Goal: Communication & Community: Answer question/provide support

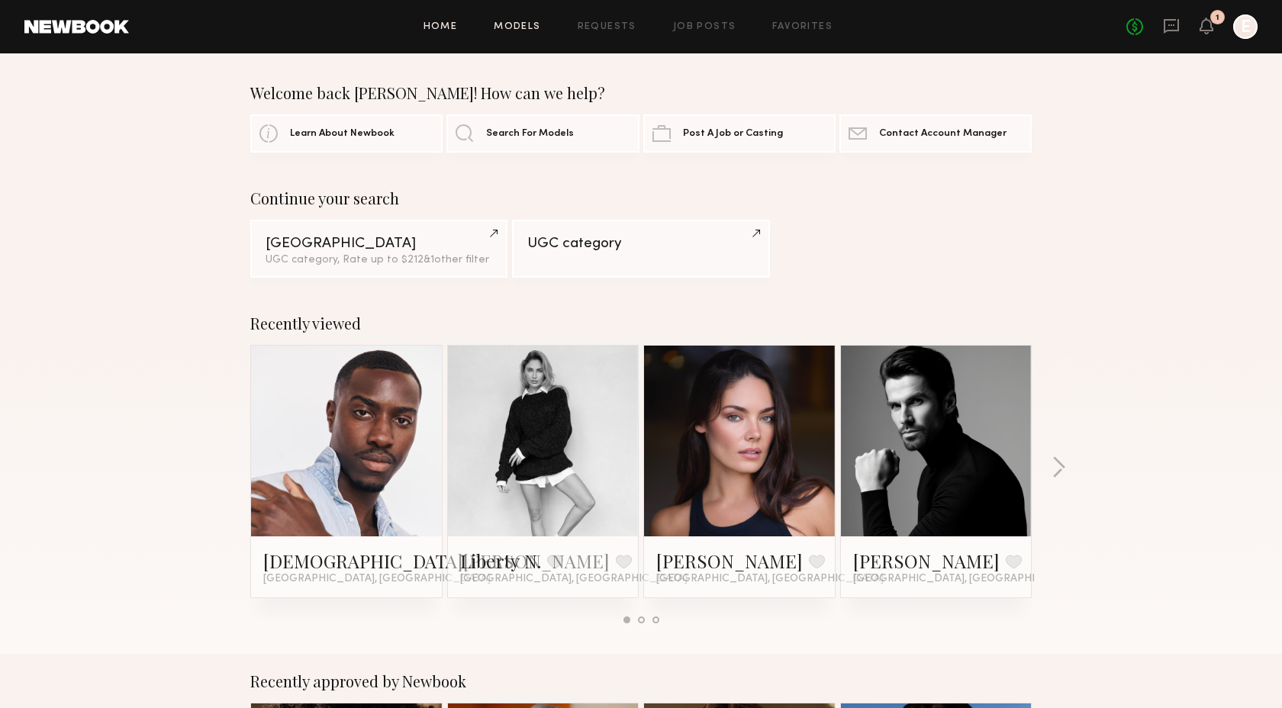
click at [505, 28] on link "Models" at bounding box center [517, 27] width 47 height 10
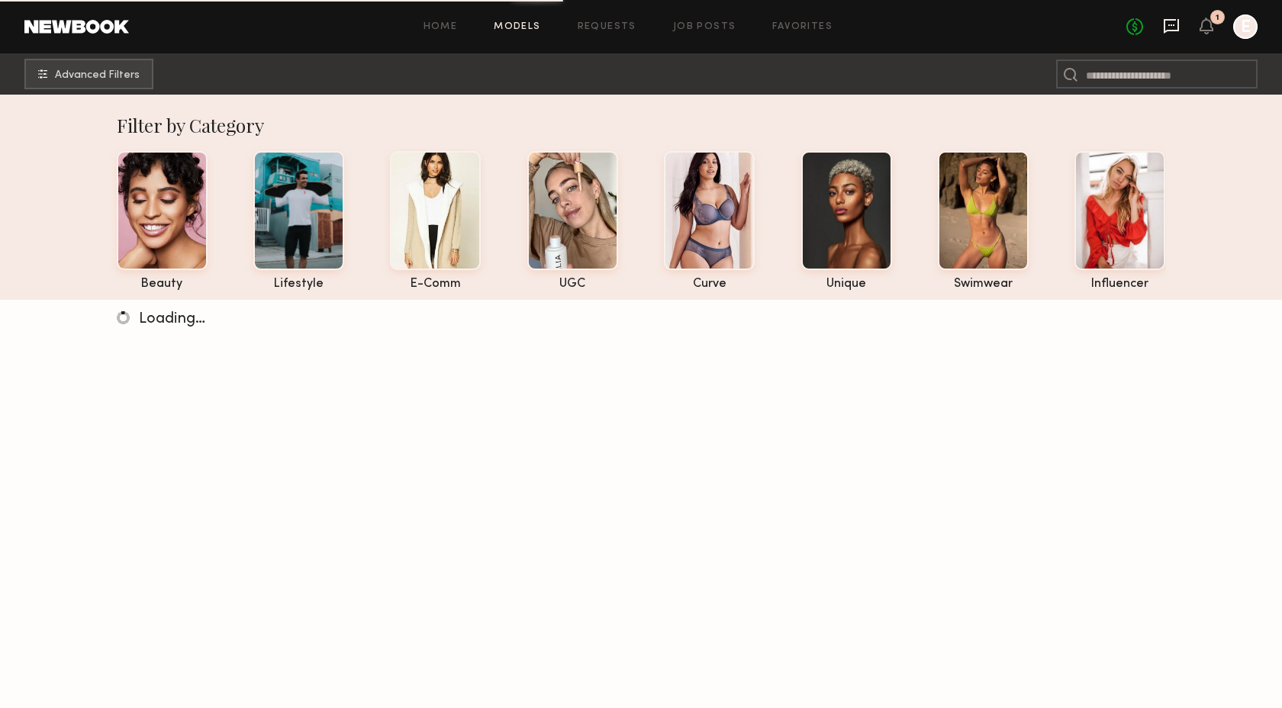
click at [1168, 28] on icon at bounding box center [1171, 26] width 17 height 17
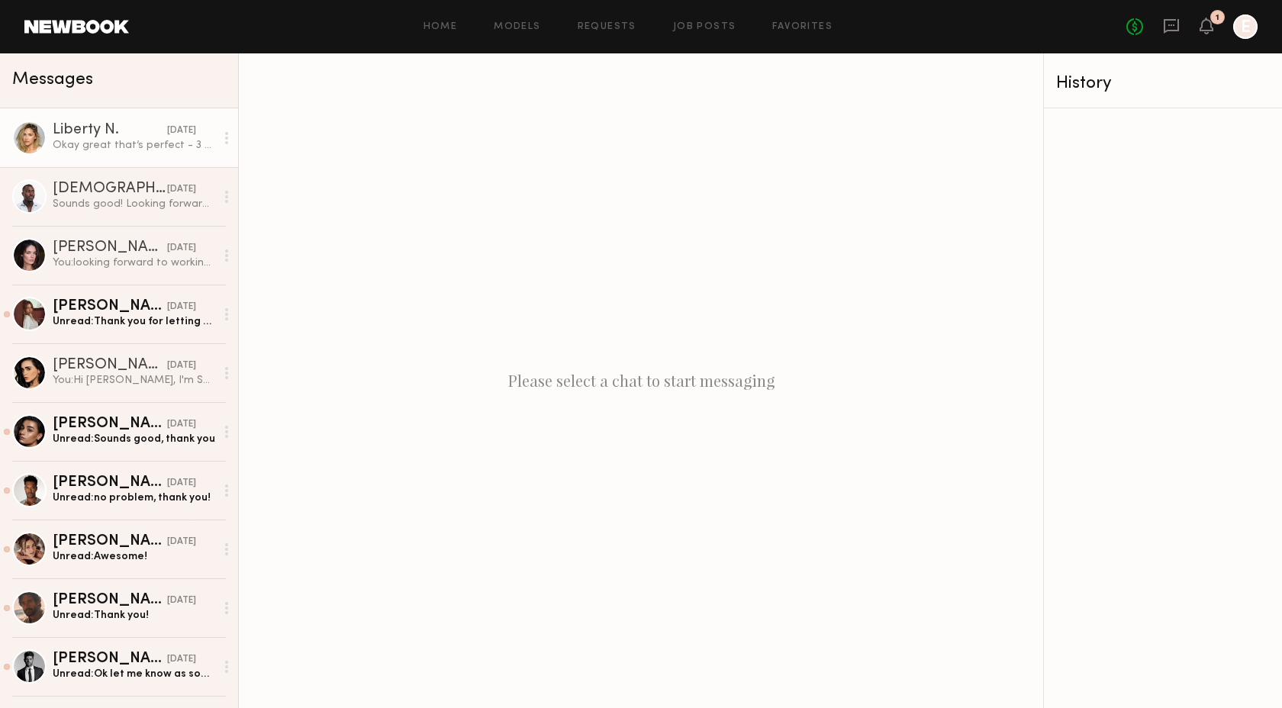
click at [123, 150] on div "Okay great that’s perfect - 3 gives me plenty of time. Appreciate it!" at bounding box center [134, 145] width 163 height 14
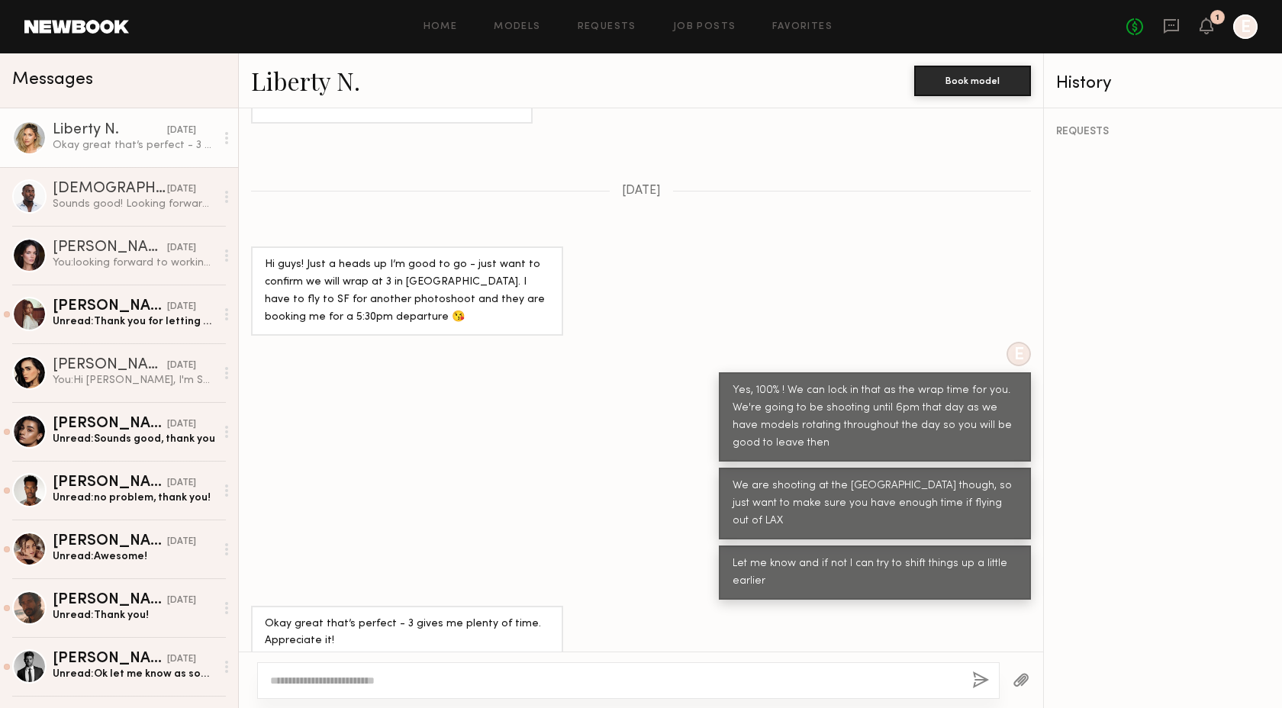
scroll to position [964, 0]
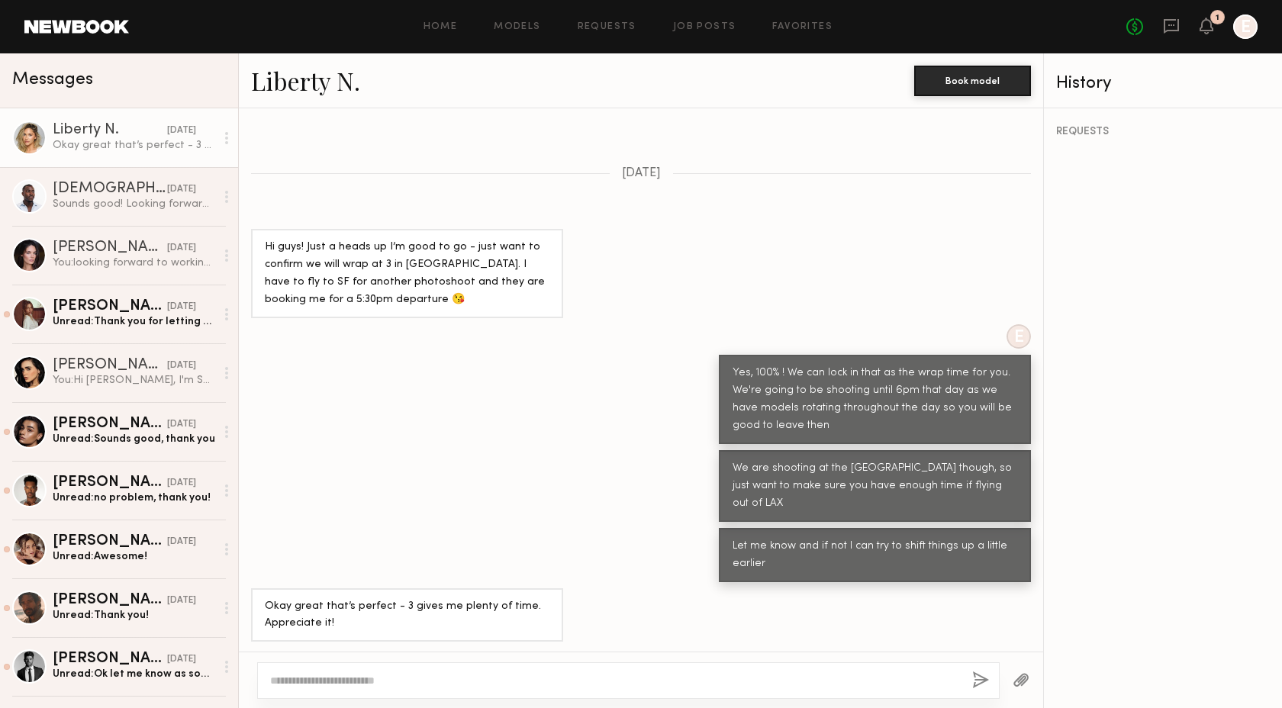
click at [297, 85] on link "Liberty N." at bounding box center [305, 80] width 109 height 33
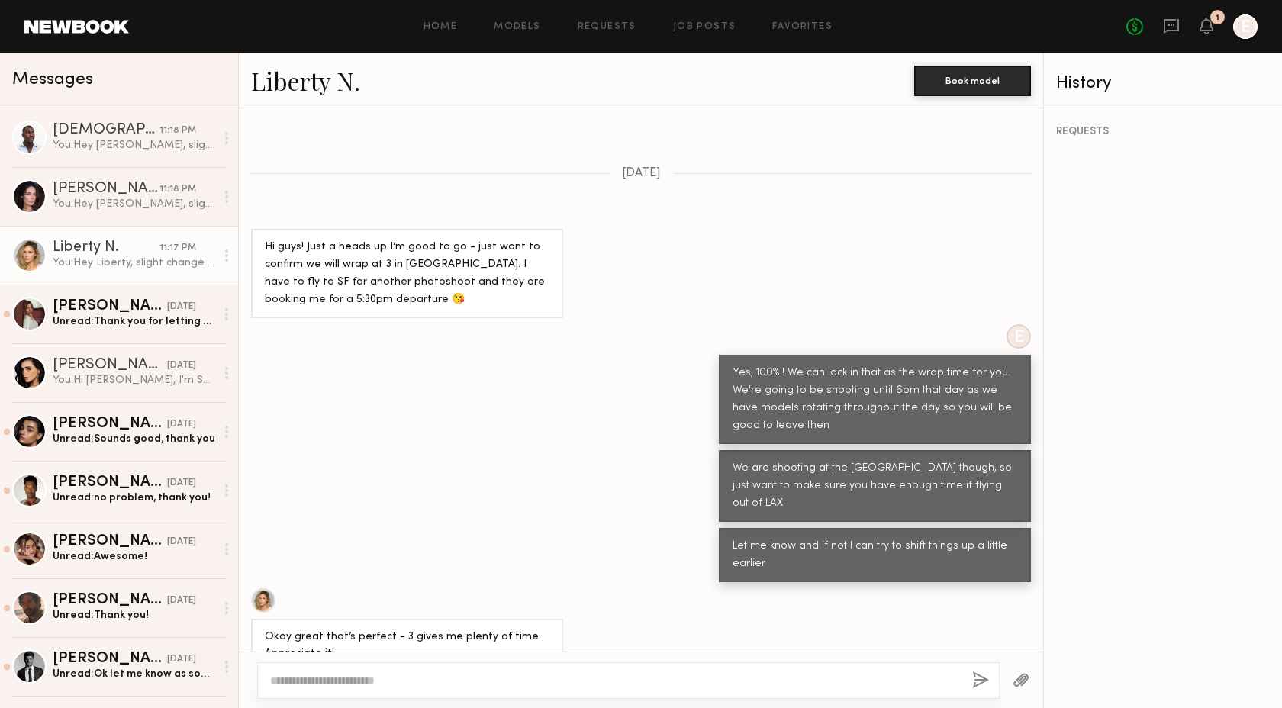
scroll to position [1356, 0]
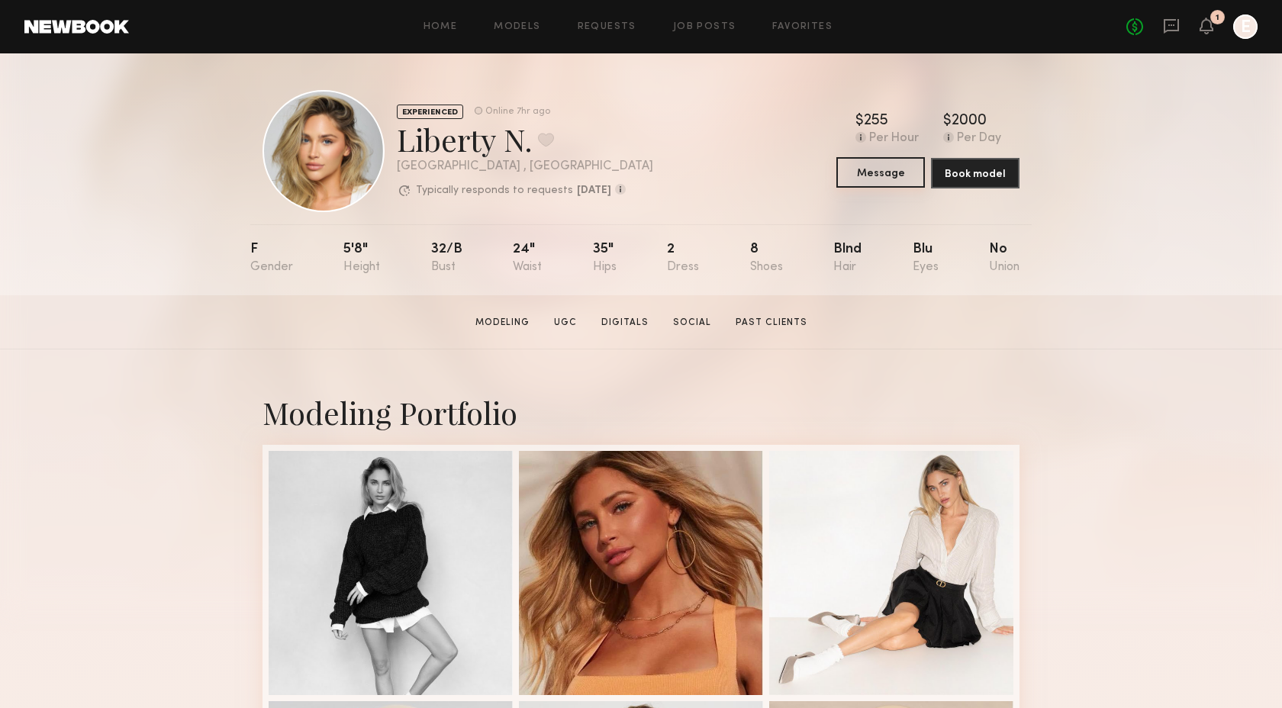
click at [881, 177] on button "Message" at bounding box center [880, 172] width 89 height 31
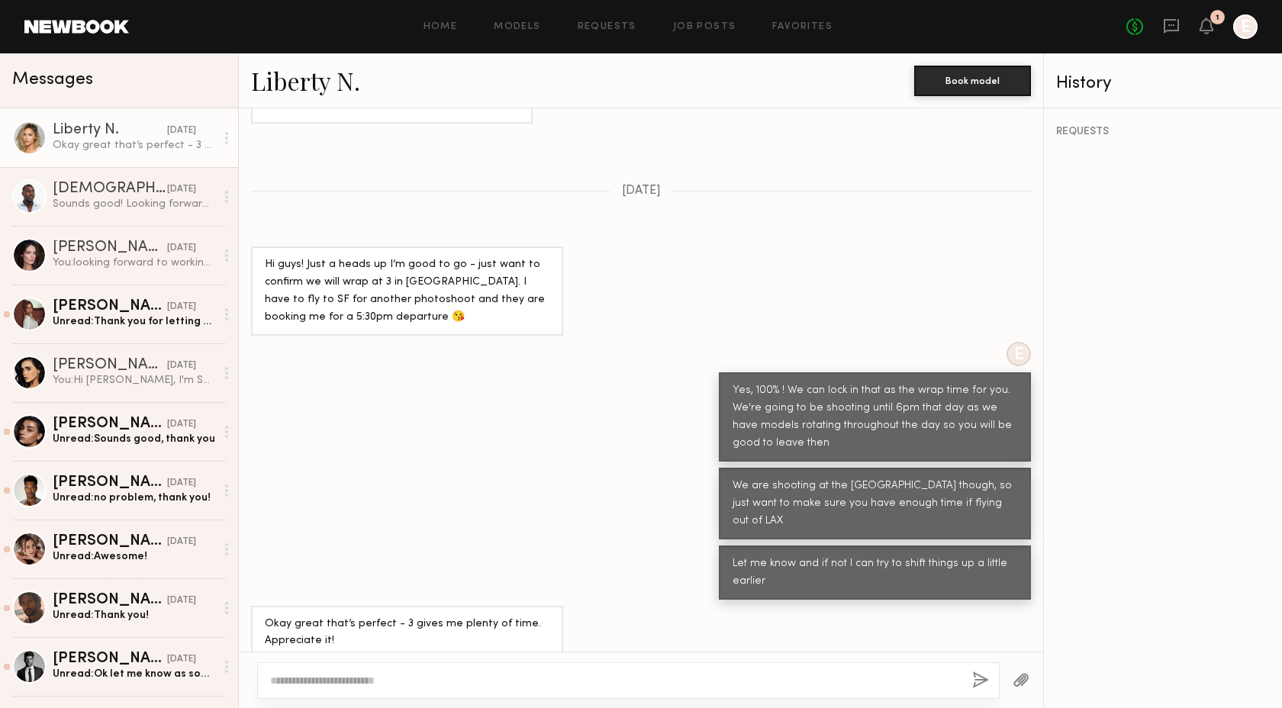
scroll to position [964, 0]
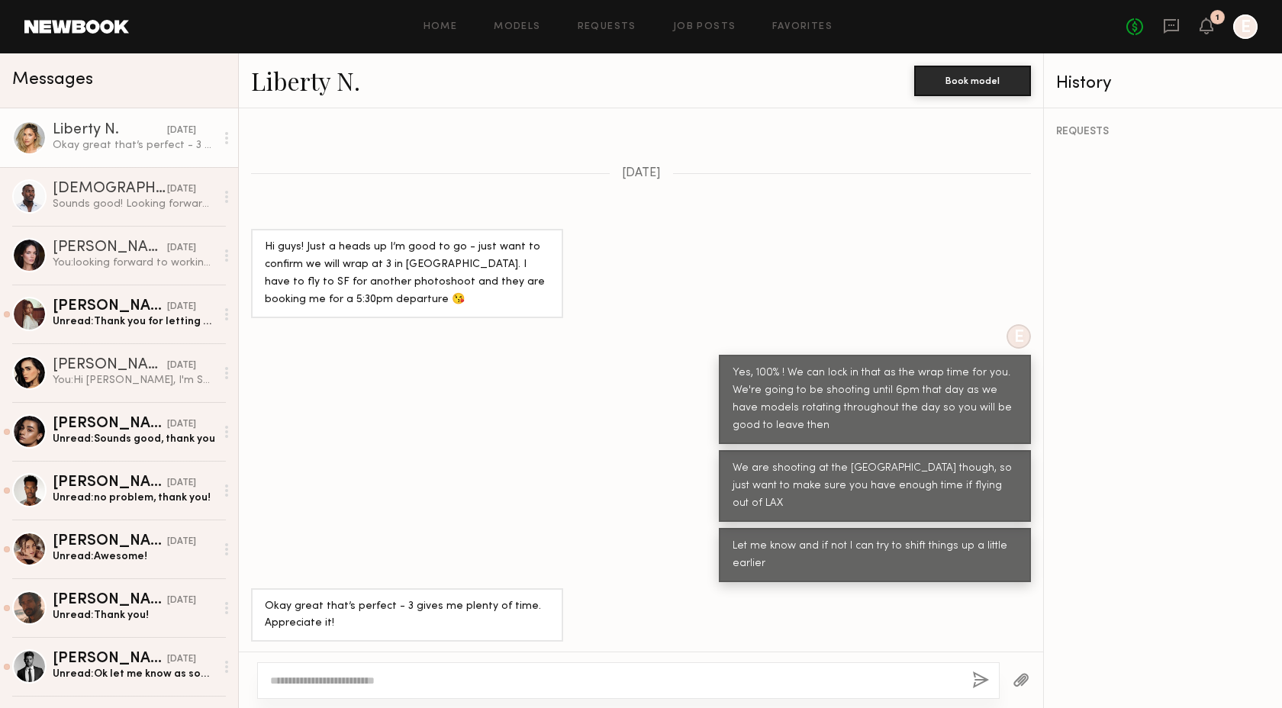
click at [378, 686] on textarea at bounding box center [615, 680] width 690 height 15
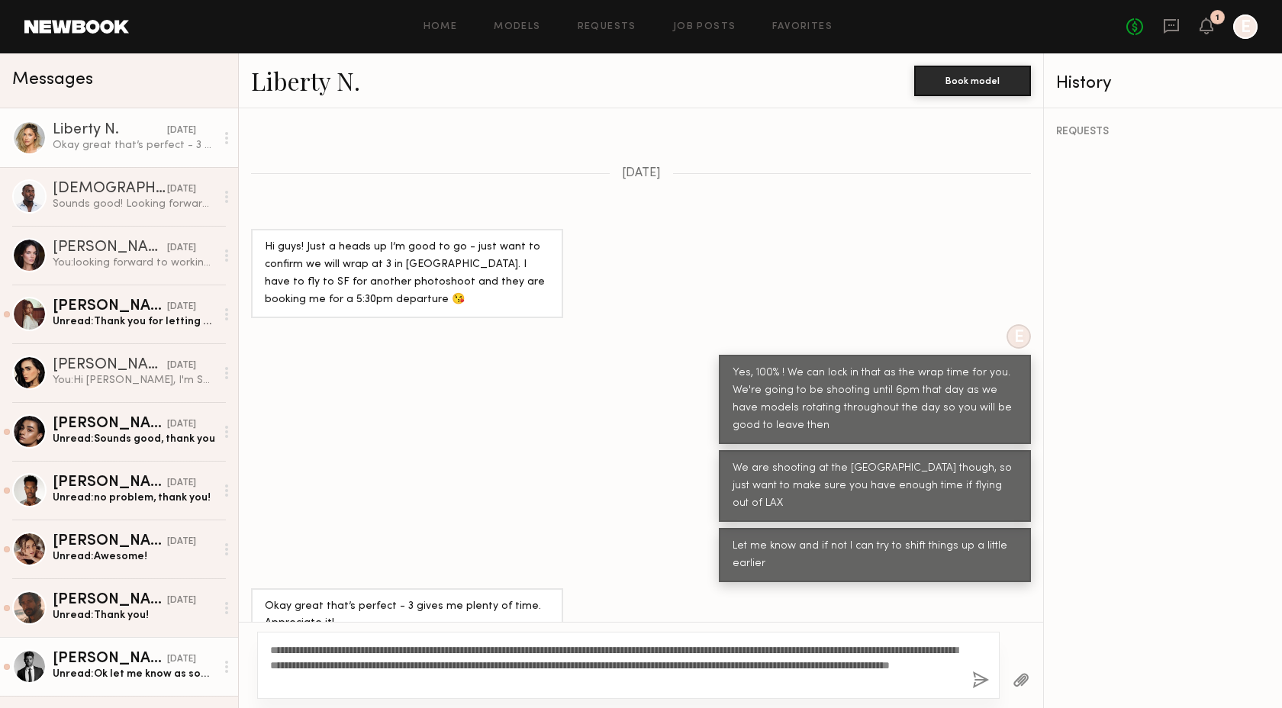
drag, startPoint x: 581, startPoint y: 678, endPoint x: 228, endPoint y: 644, distance: 355.0
click at [228, 644] on div "Messages Liberty N. [DATE] Okay great that’s perfect - 3 gives me plenty of tim…" at bounding box center [641, 380] width 1282 height 655
type textarea "**********"
click at [977, 679] on button "button" at bounding box center [980, 680] width 17 height 19
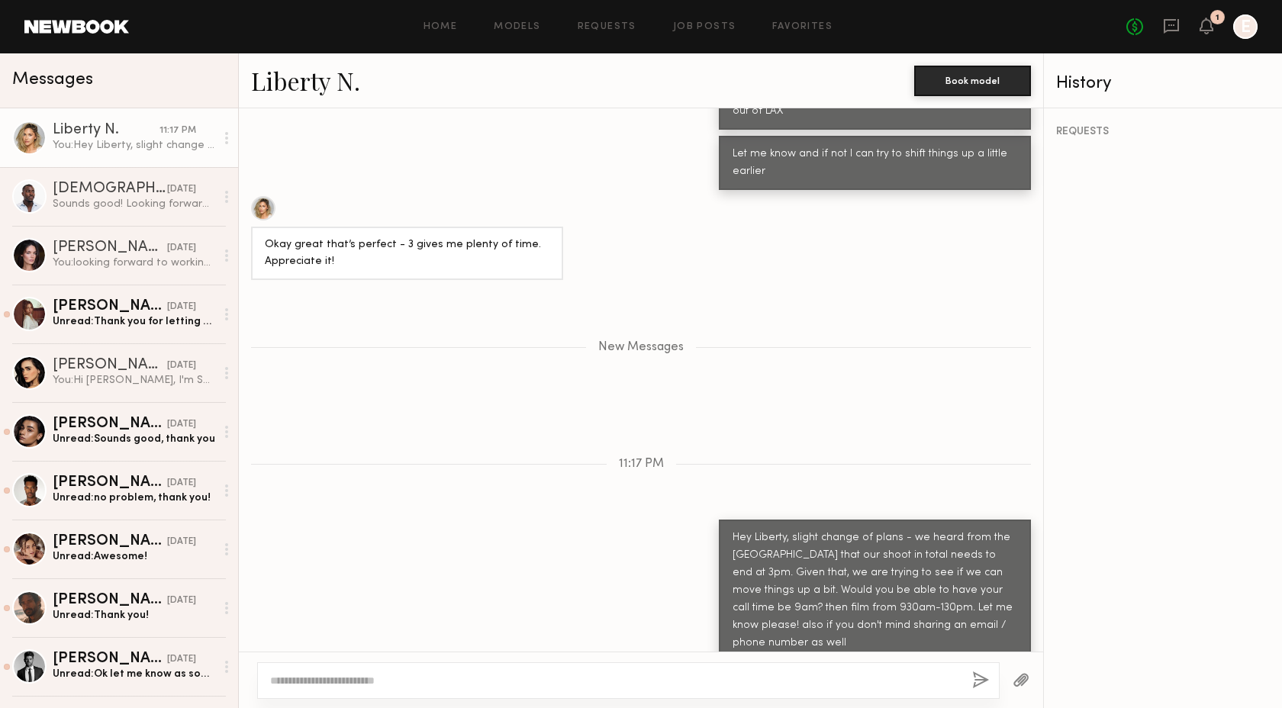
scroll to position [1451, 0]
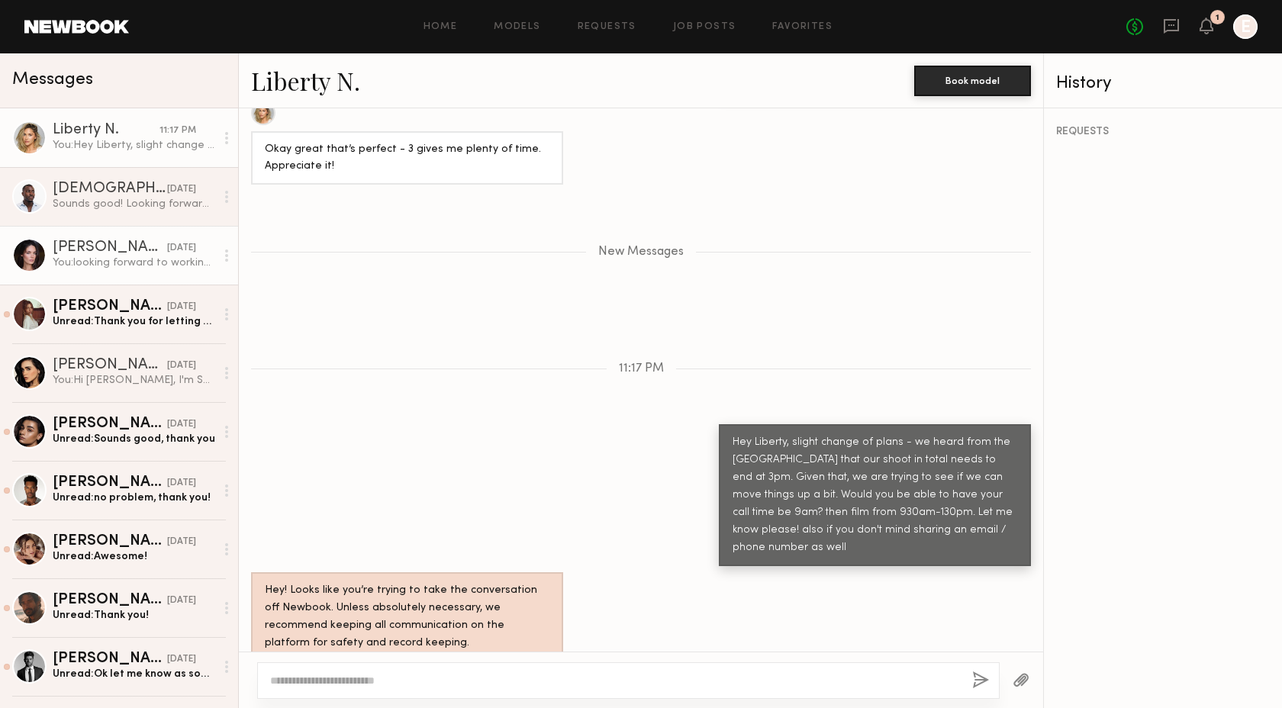
click at [130, 254] on div "[PERSON_NAME]" at bounding box center [110, 247] width 114 height 15
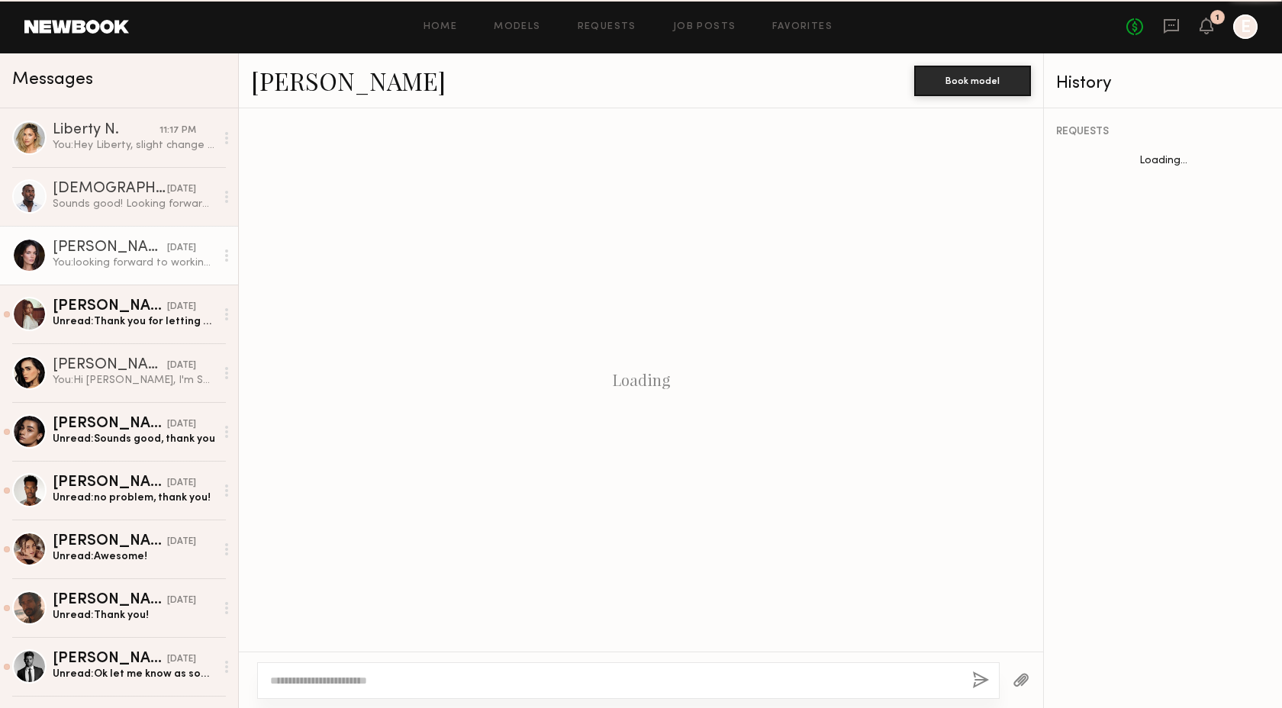
scroll to position [1783, 0]
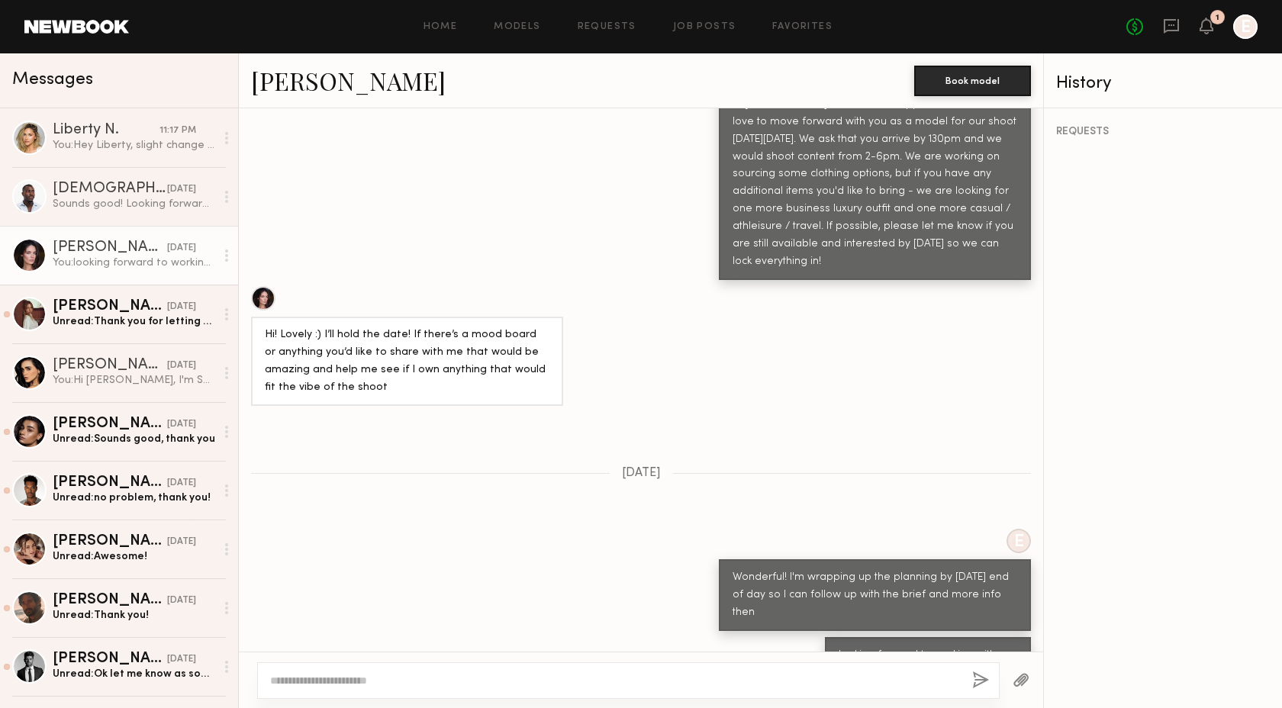
click at [391, 683] on textarea at bounding box center [615, 680] width 690 height 15
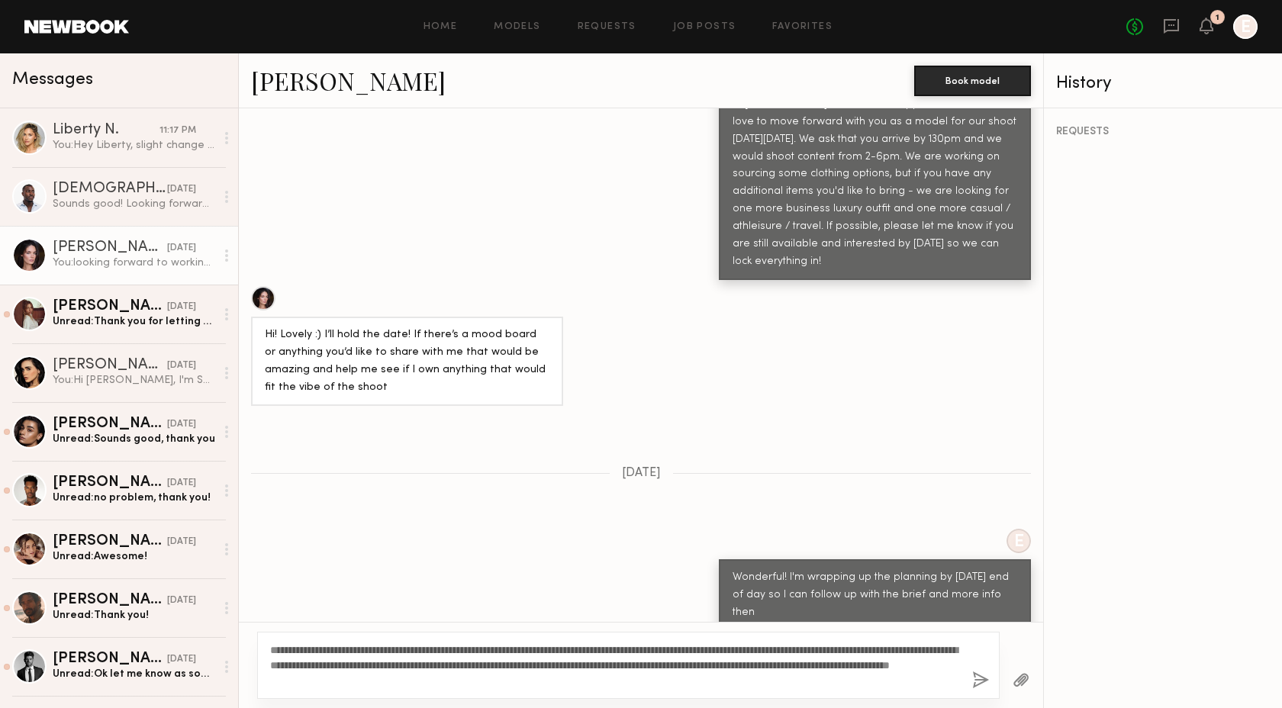
click at [323, 646] on textarea "**********" at bounding box center [615, 665] width 690 height 46
click at [636, 669] on textarea "**********" at bounding box center [615, 665] width 690 height 46
click at [670, 660] on textarea "**********" at bounding box center [615, 665] width 690 height 46
drag, startPoint x: 838, startPoint y: 665, endPoint x: 749, endPoint y: 662, distance: 88.6
click at [749, 662] on textarea "**********" at bounding box center [615, 665] width 690 height 46
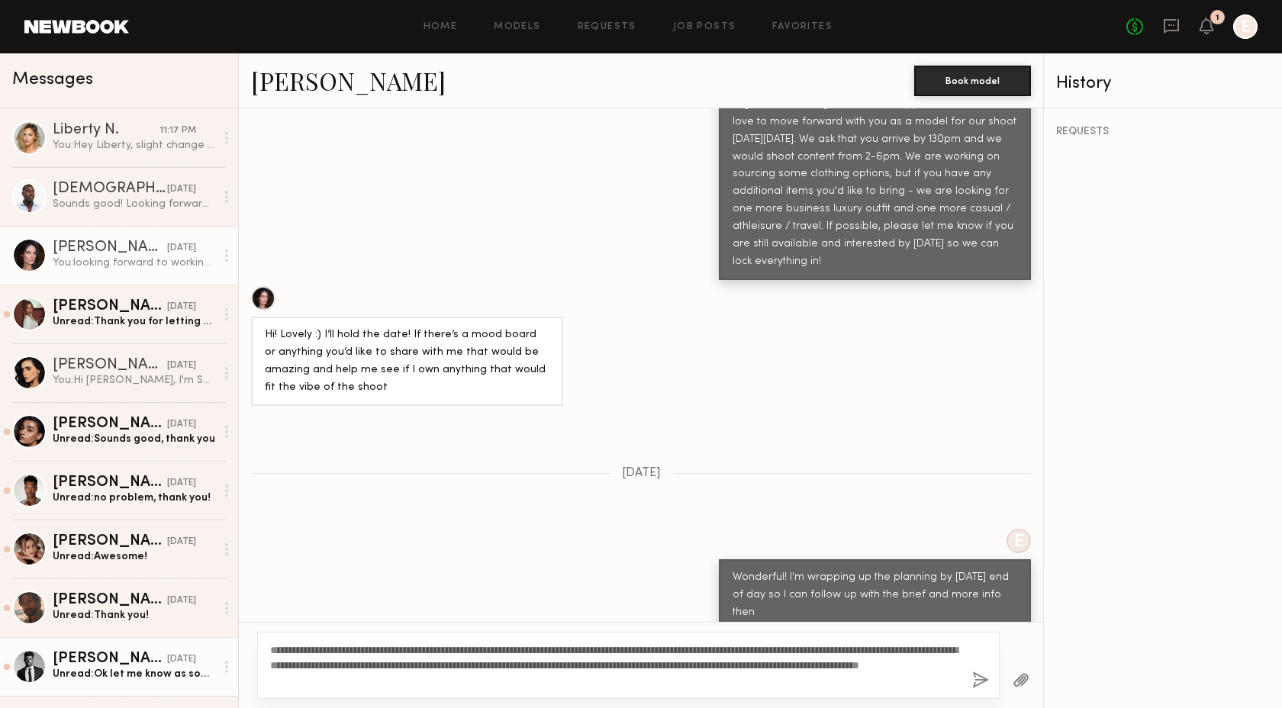
drag, startPoint x: 536, startPoint y: 680, endPoint x: 215, endPoint y: 653, distance: 322.4
click at [215, 653] on div "Messages Liberty N. 11:17 PM You: Hey Liberty, slight change of plans - we hear…" at bounding box center [641, 380] width 1282 height 655
type textarea "**********"
click at [977, 679] on button "button" at bounding box center [980, 680] width 17 height 19
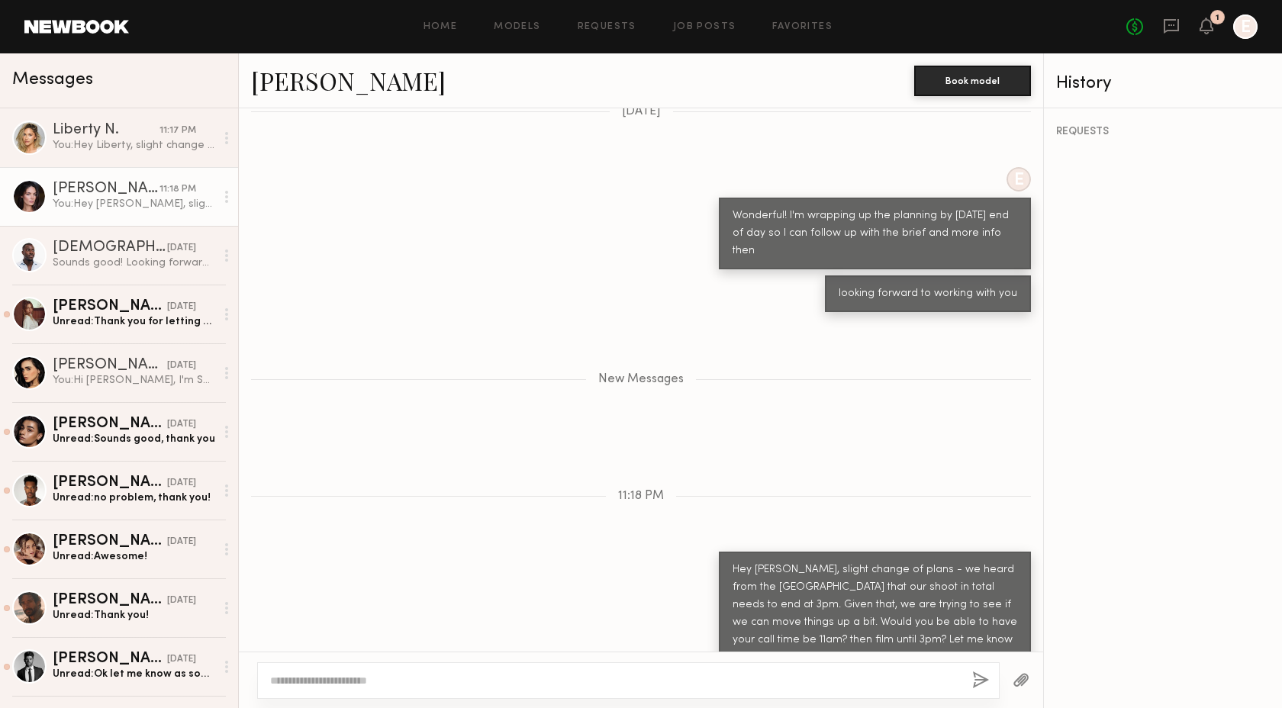
scroll to position [2240, 0]
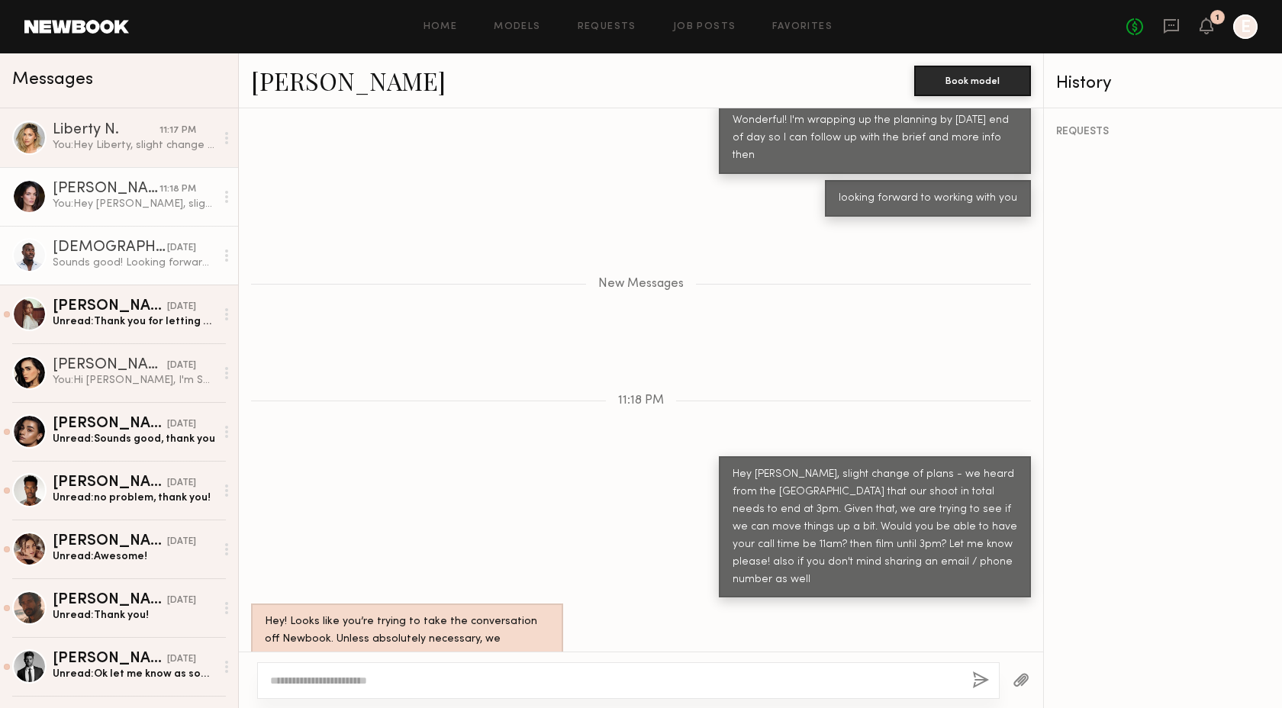
click at [111, 263] on div "Sounds good! Looking forward to it!" at bounding box center [134, 263] width 163 height 14
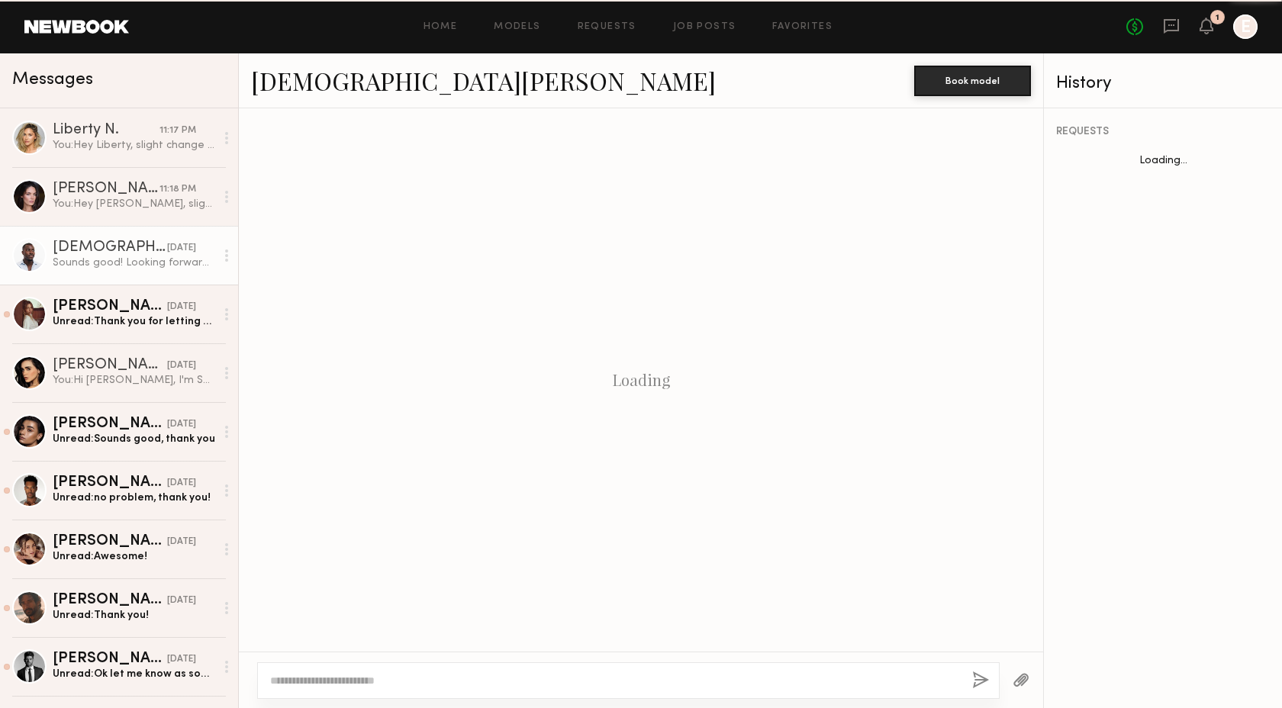
scroll to position [1145, 0]
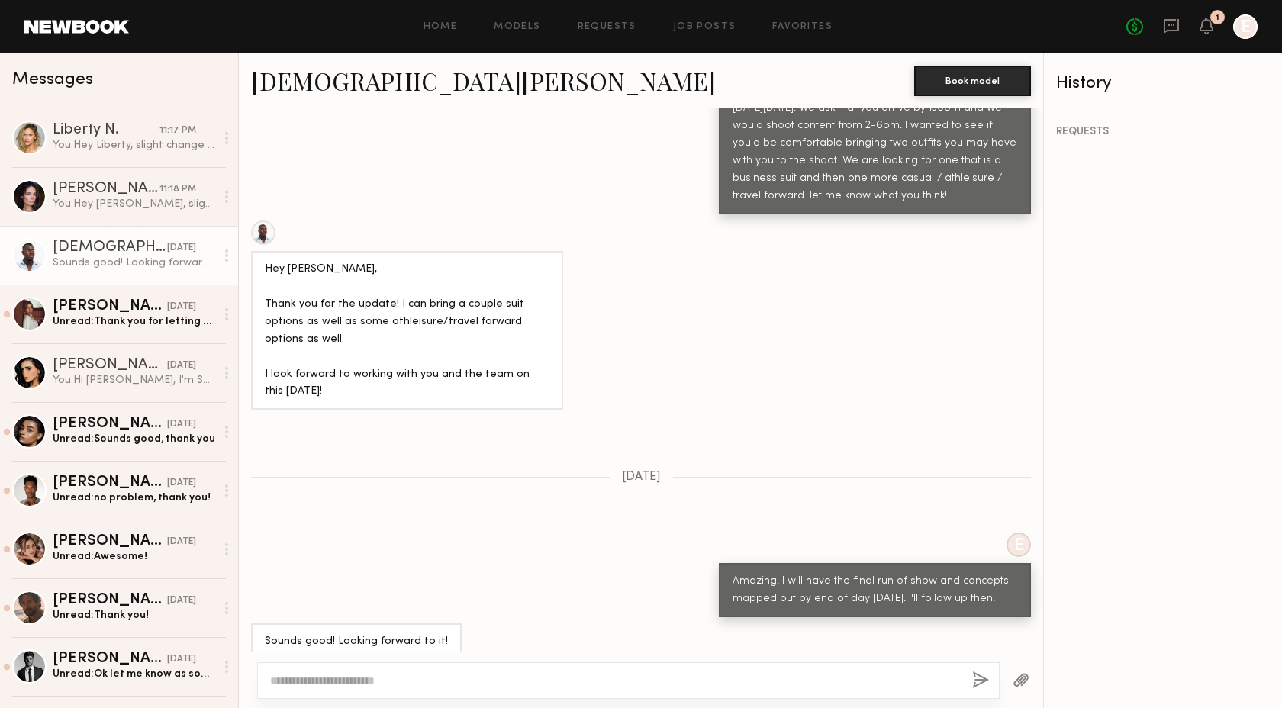
click at [378, 678] on textarea at bounding box center [615, 680] width 690 height 15
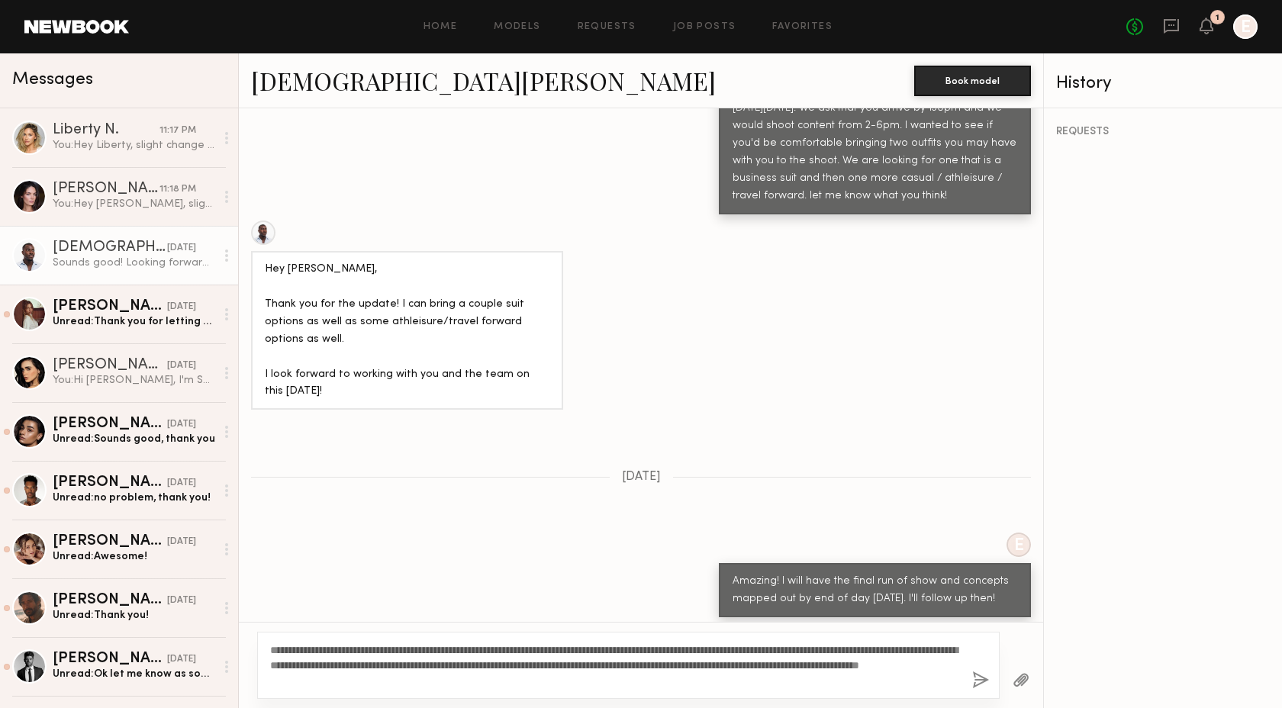
click at [319, 647] on textarea "**********" at bounding box center [615, 665] width 690 height 46
type textarea "**********"
click at [974, 679] on button "button" at bounding box center [980, 680] width 17 height 19
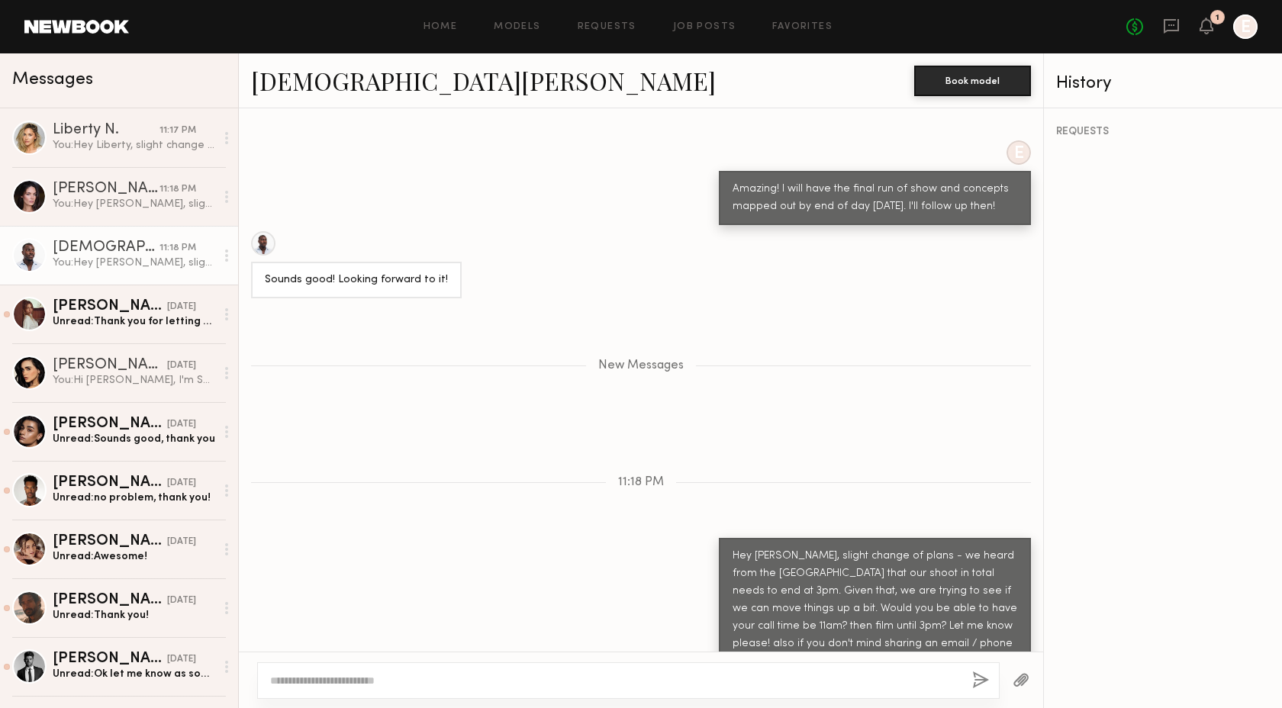
scroll to position [1633, 0]
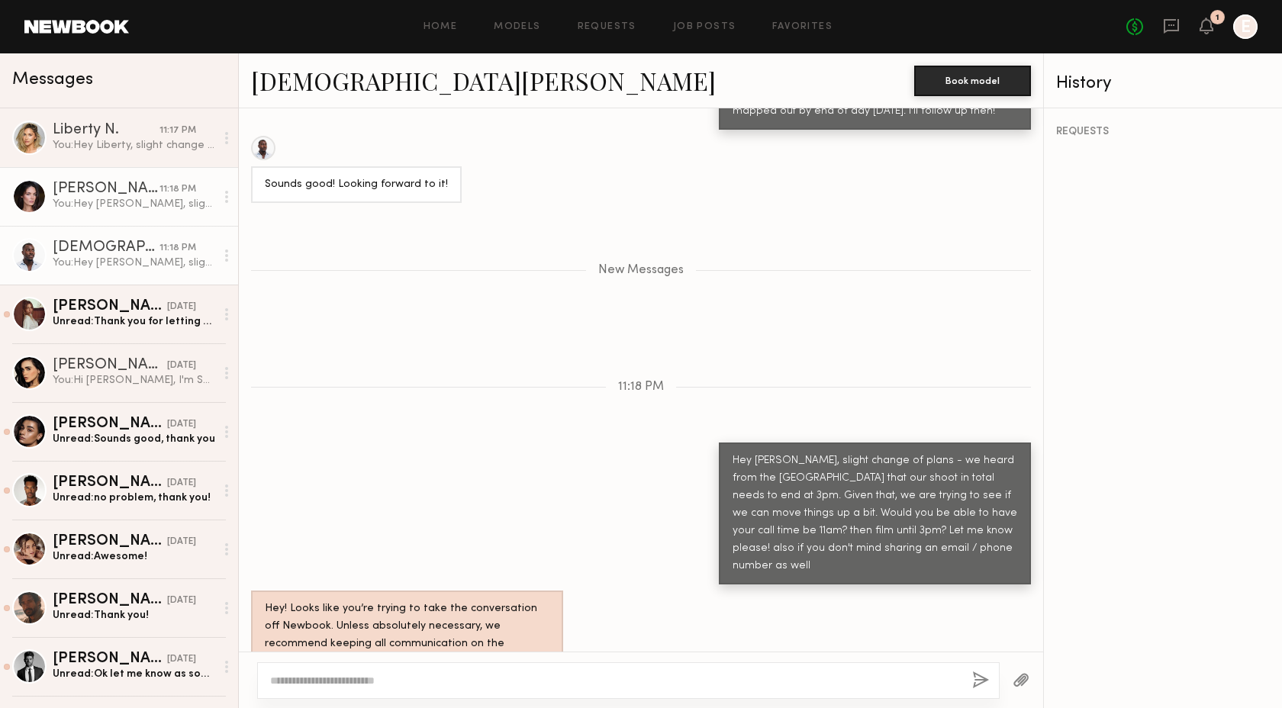
click at [108, 208] on div "You: Hey [PERSON_NAME], slight change of plans - we heard from the [GEOGRAPHIC_…" at bounding box center [134, 204] width 163 height 14
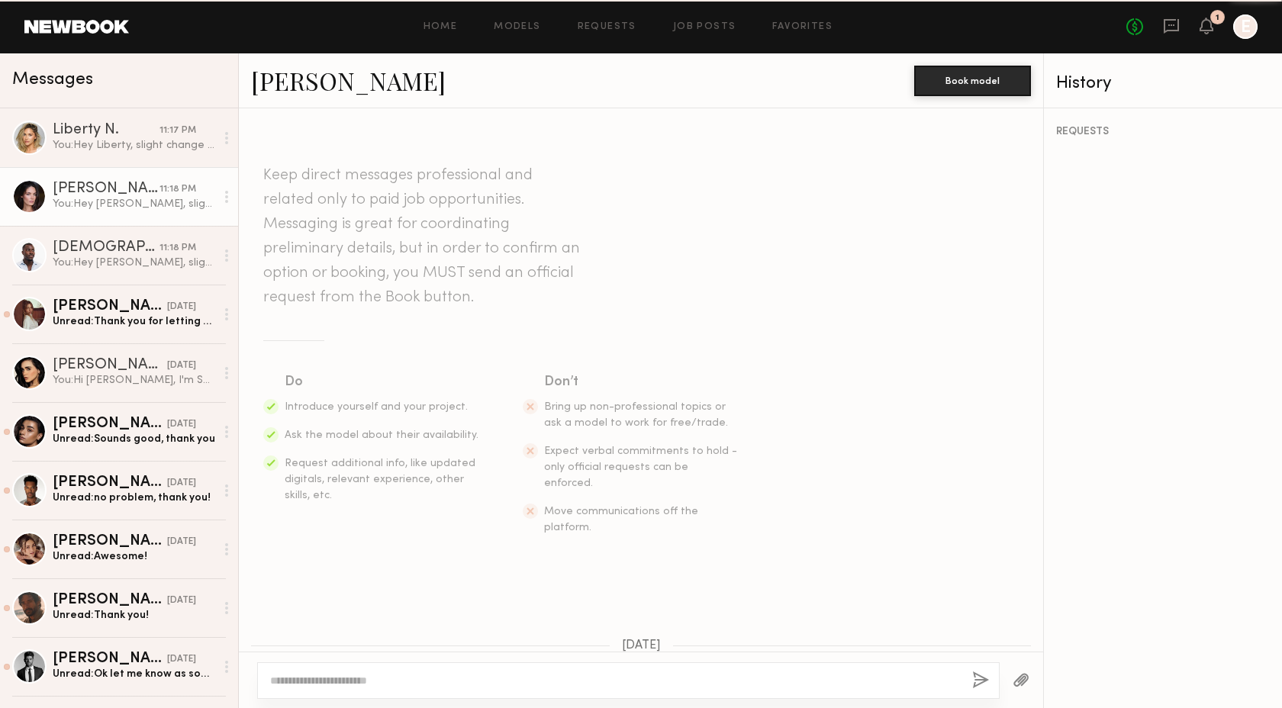
scroll to position [2124, 0]
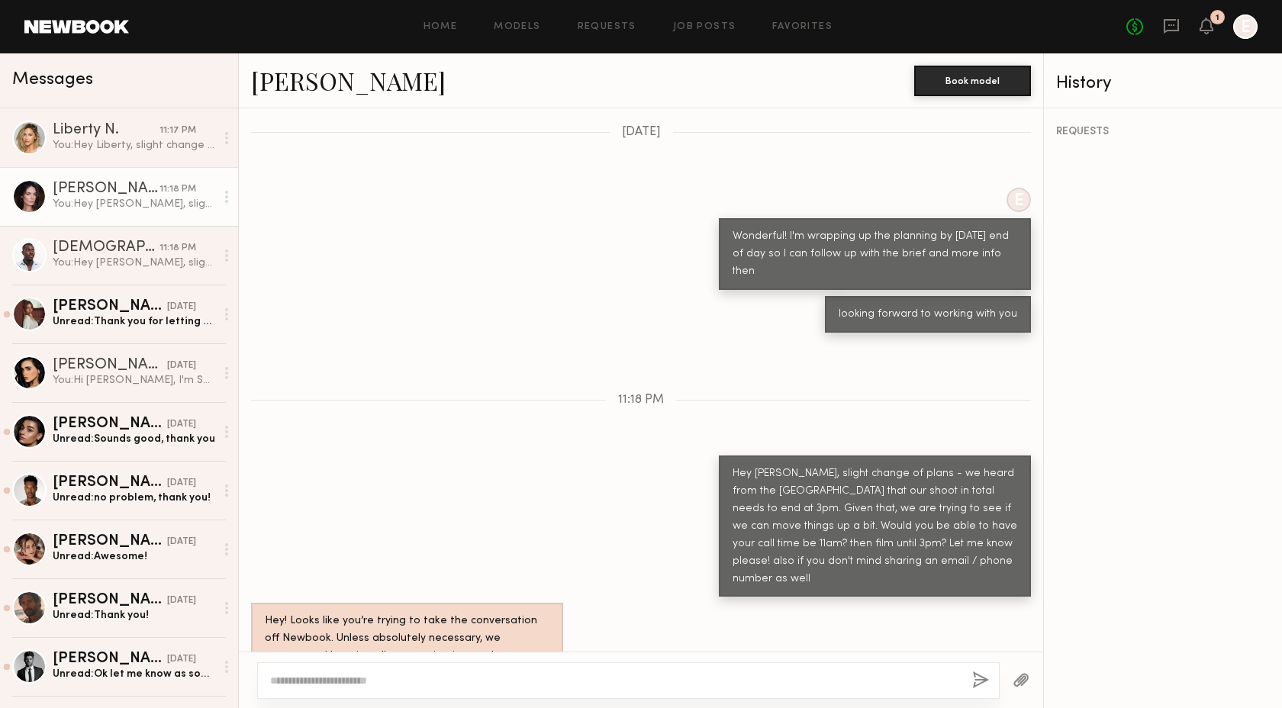
click at [311, 72] on link "[PERSON_NAME]" at bounding box center [348, 80] width 195 height 33
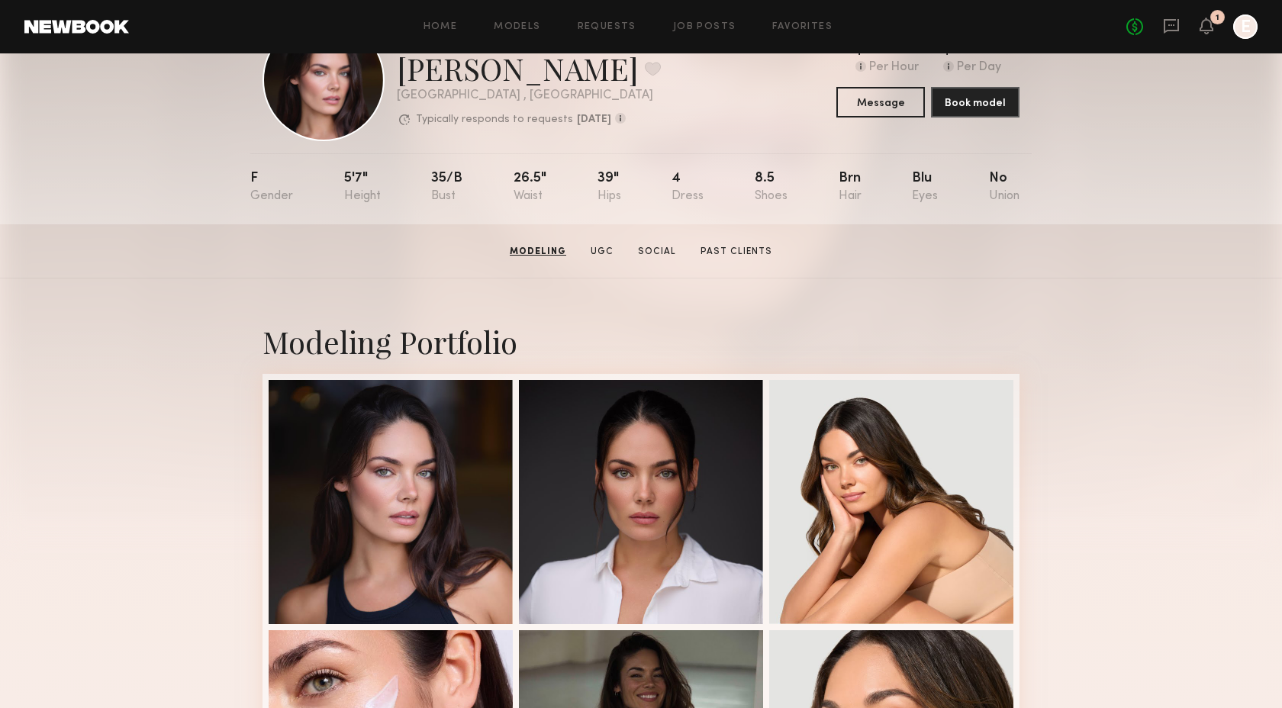
scroll to position [67, 0]
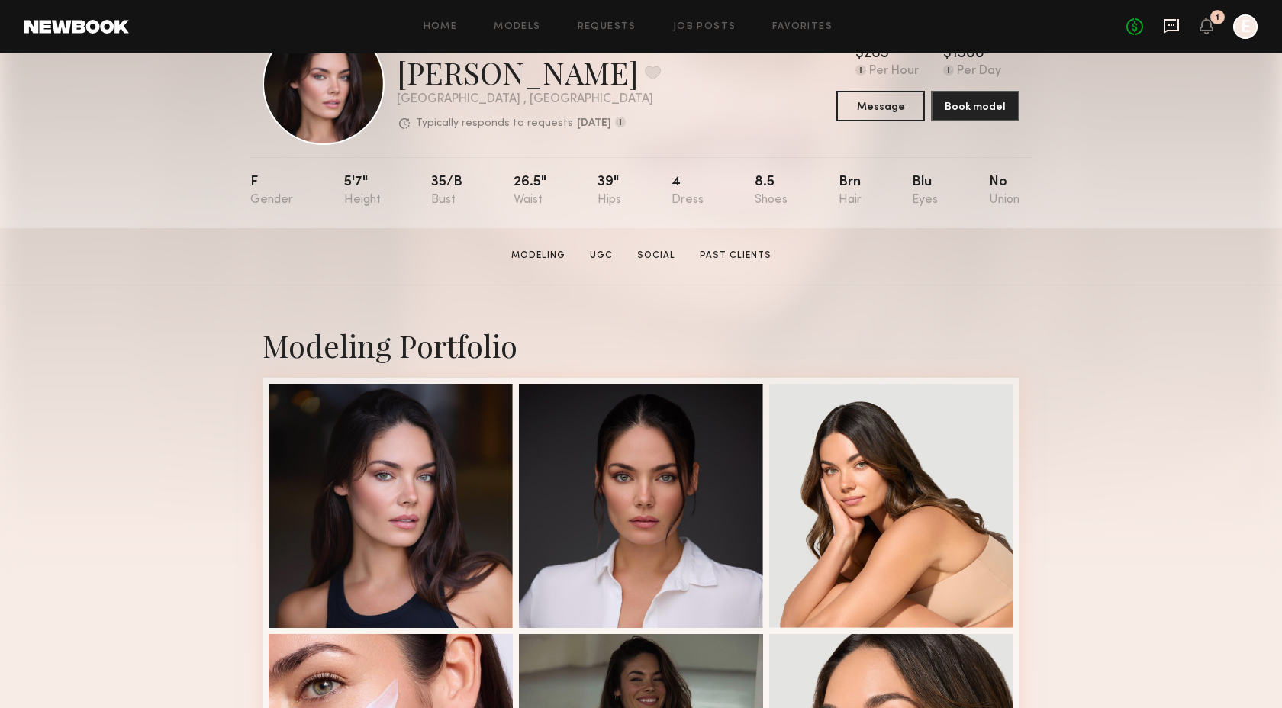
click at [1167, 21] on icon at bounding box center [1171, 26] width 17 height 17
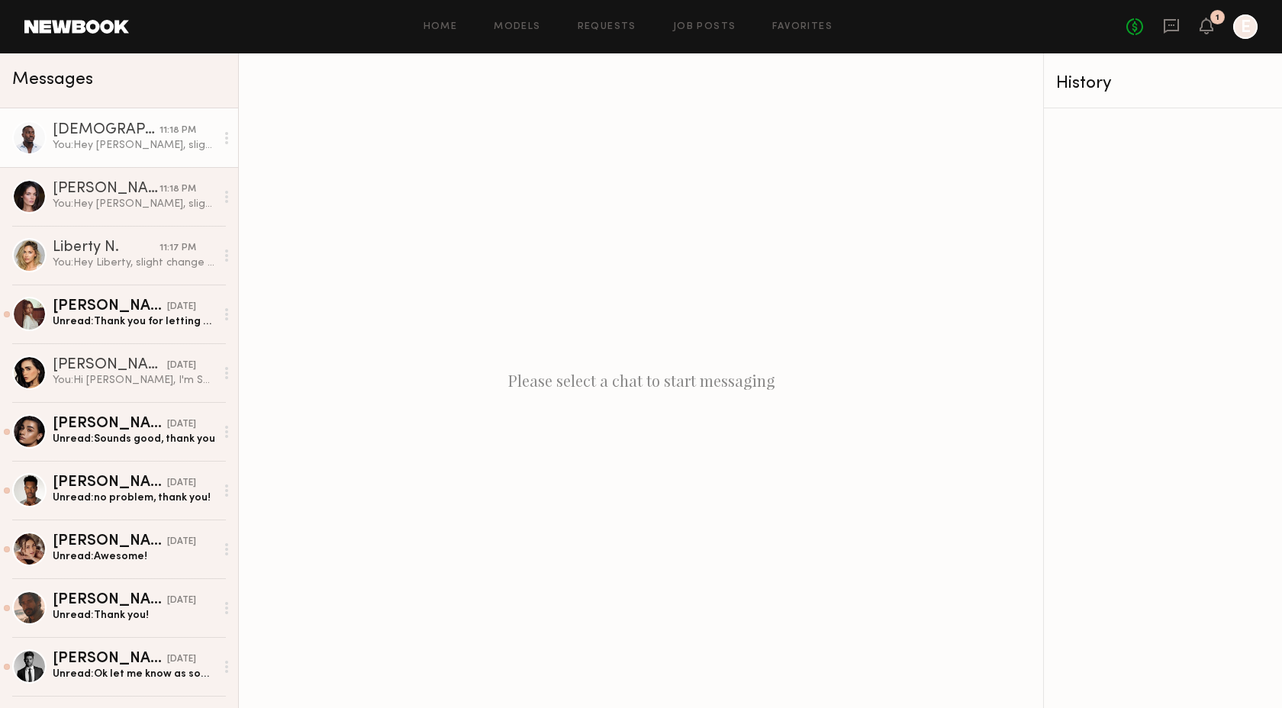
click at [131, 147] on div "You: Hey Ezekiel, slight change of plans - we heard from the Van Nuys airport t…" at bounding box center [134, 145] width 163 height 14
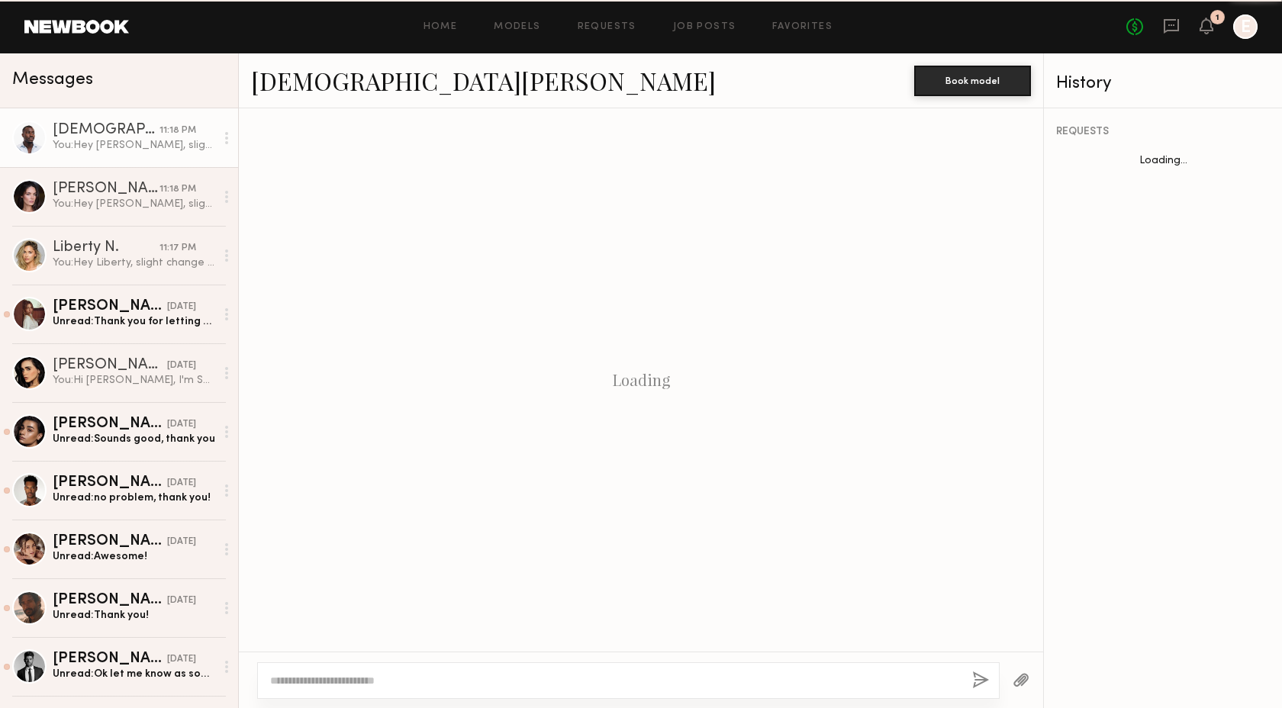
scroll to position [1409, 0]
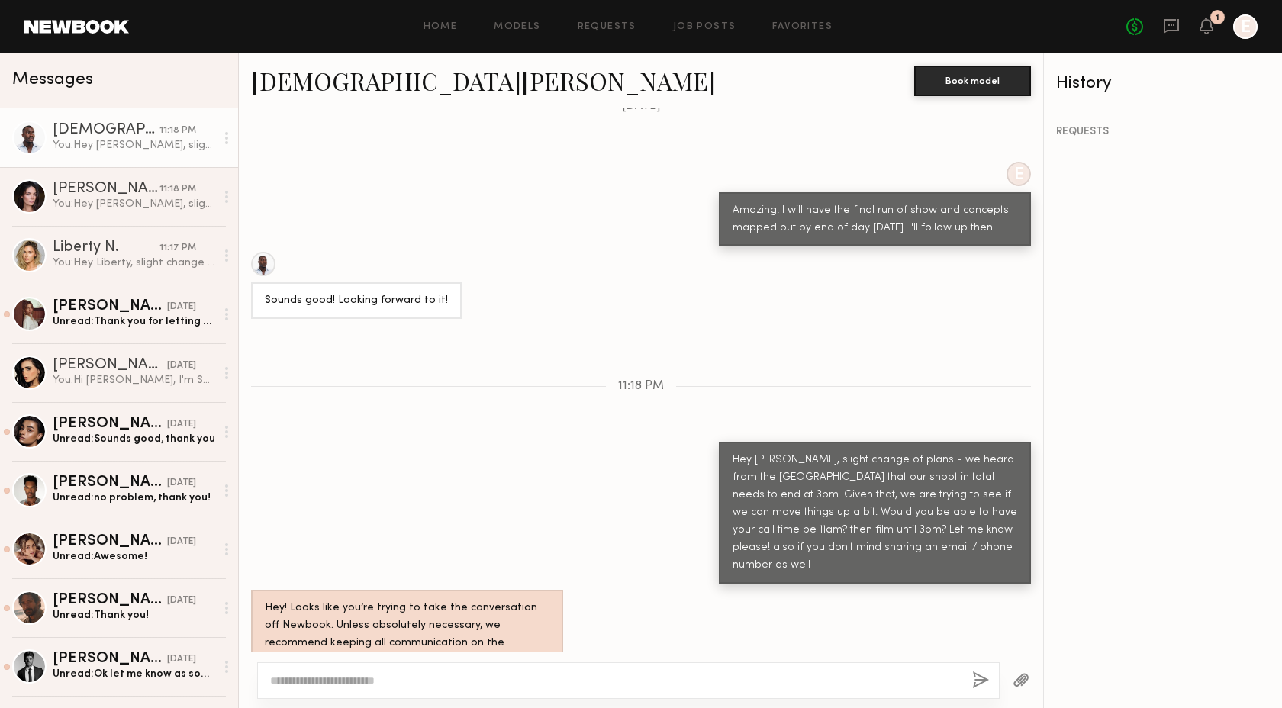
click at [327, 76] on link "[DEMOGRAPHIC_DATA][PERSON_NAME]" at bounding box center [483, 80] width 465 height 33
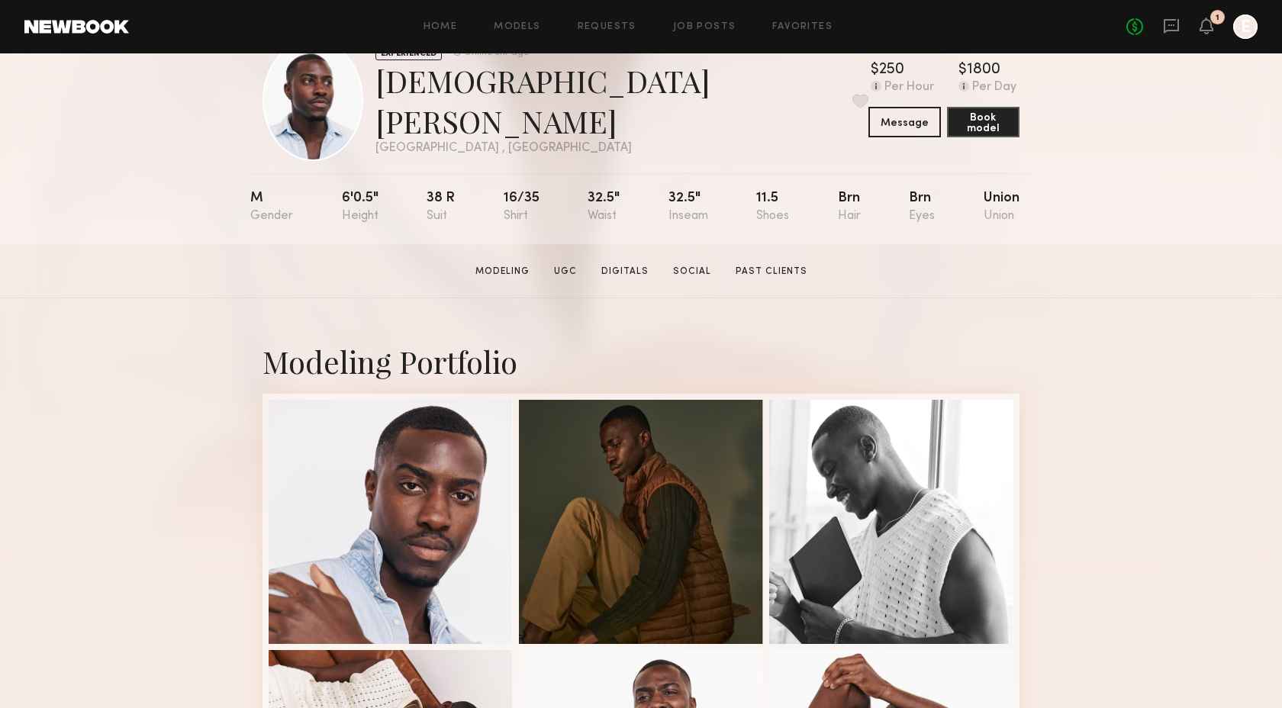
scroll to position [13, 0]
